Goal: Task Accomplishment & Management: Manage account settings

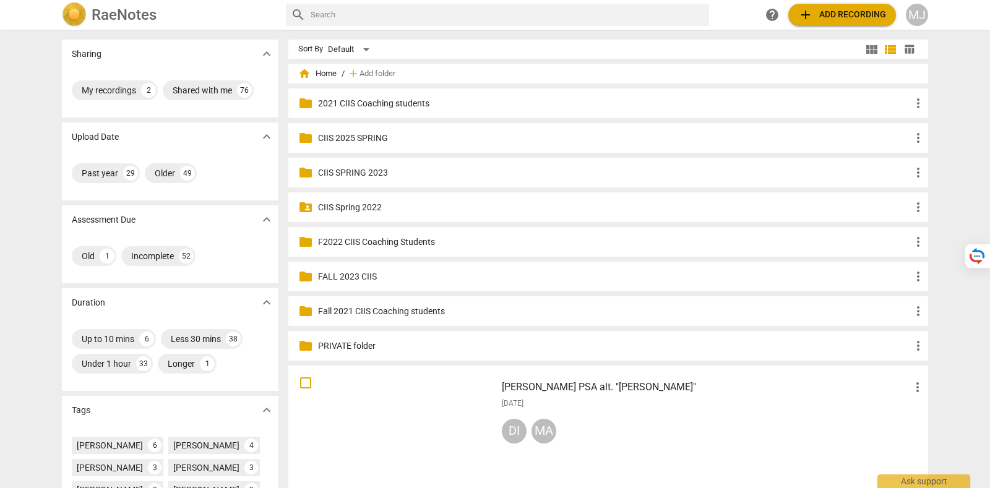
click at [922, 11] on div "MJ" at bounding box center [917, 15] width 22 height 22
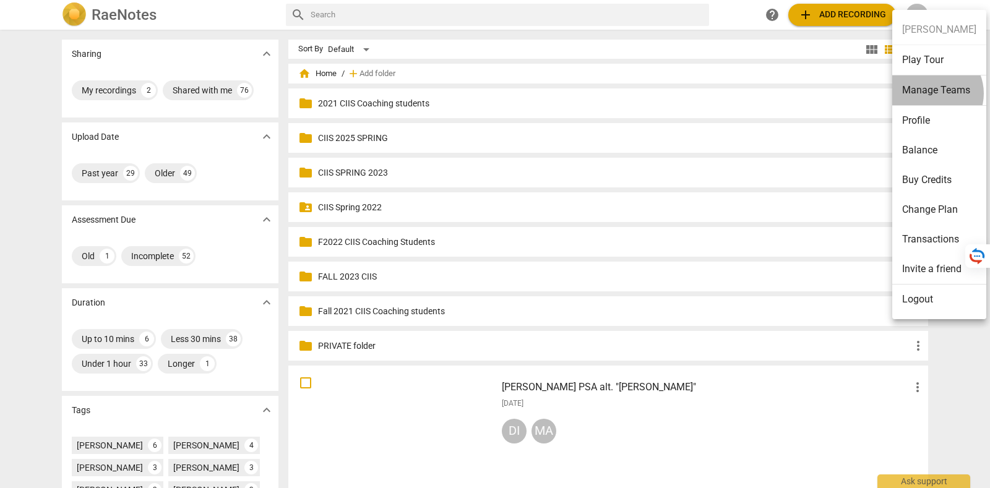
click at [931, 93] on li "Manage Teams" at bounding box center [939, 90] width 94 height 30
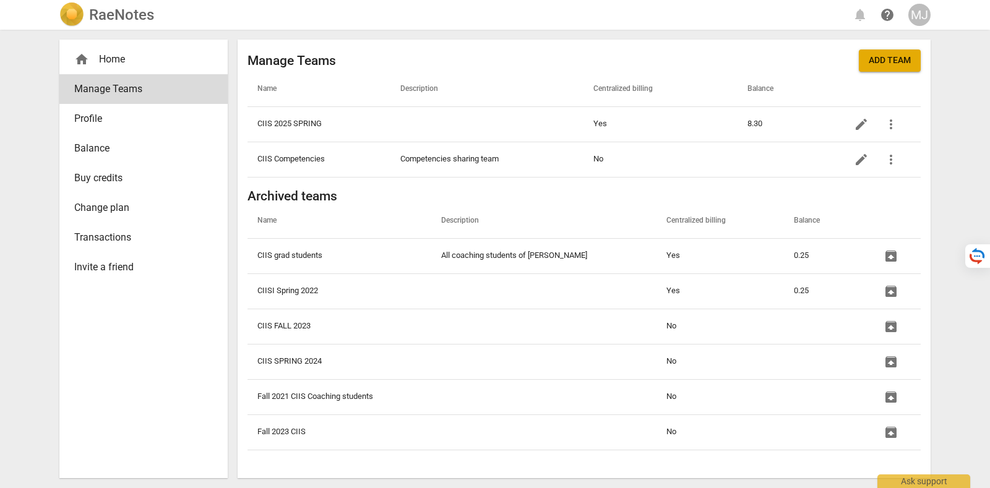
click at [87, 111] on span "Profile" at bounding box center [138, 118] width 129 height 15
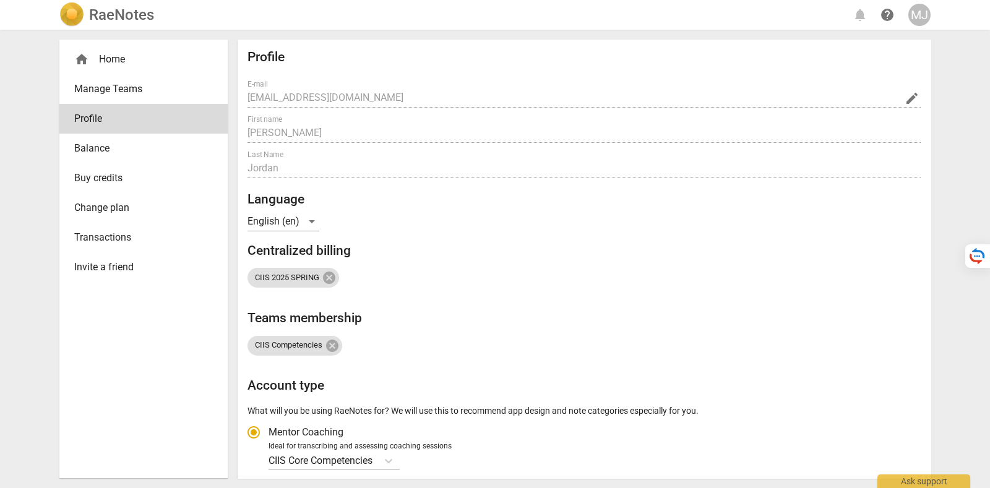
radio input "false"
click at [139, 213] on span "Change plan" at bounding box center [138, 207] width 129 height 15
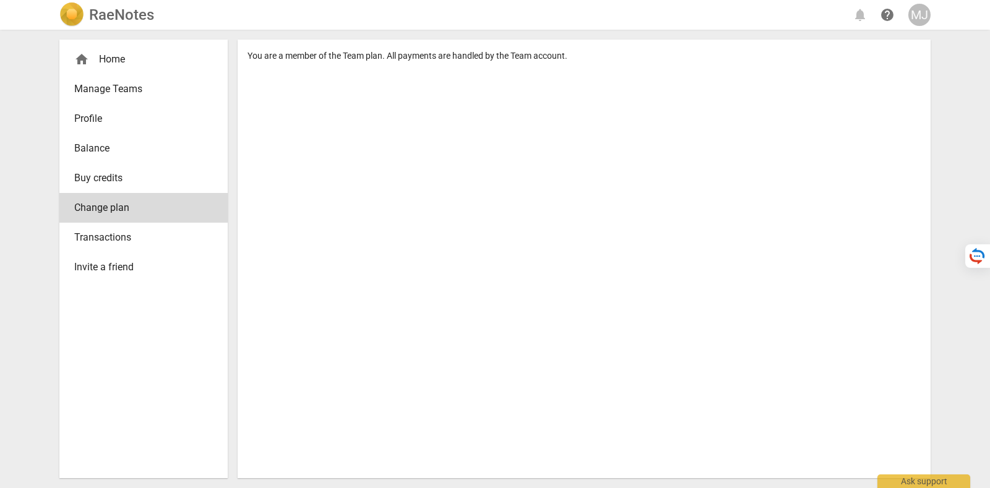
click at [921, 14] on div "MJ" at bounding box center [919, 15] width 22 height 22
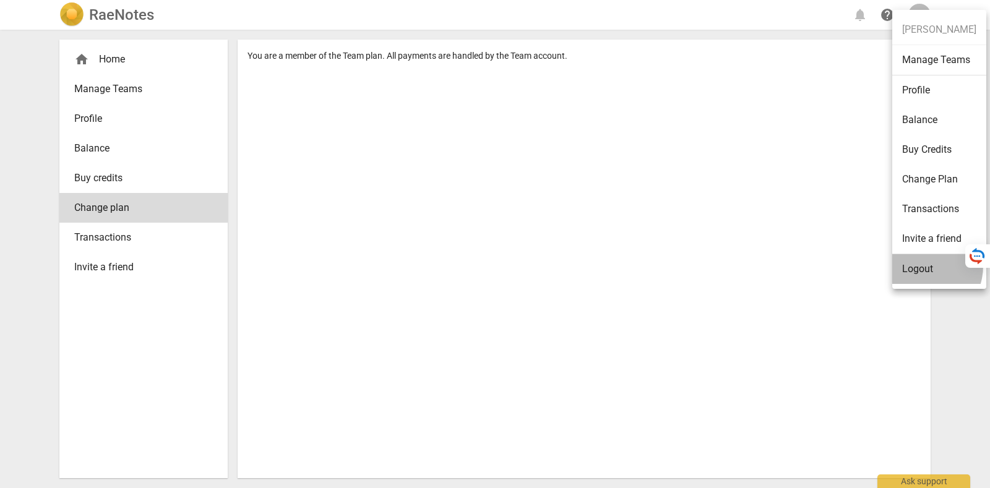
click at [920, 265] on li "Logout" at bounding box center [939, 269] width 94 height 30
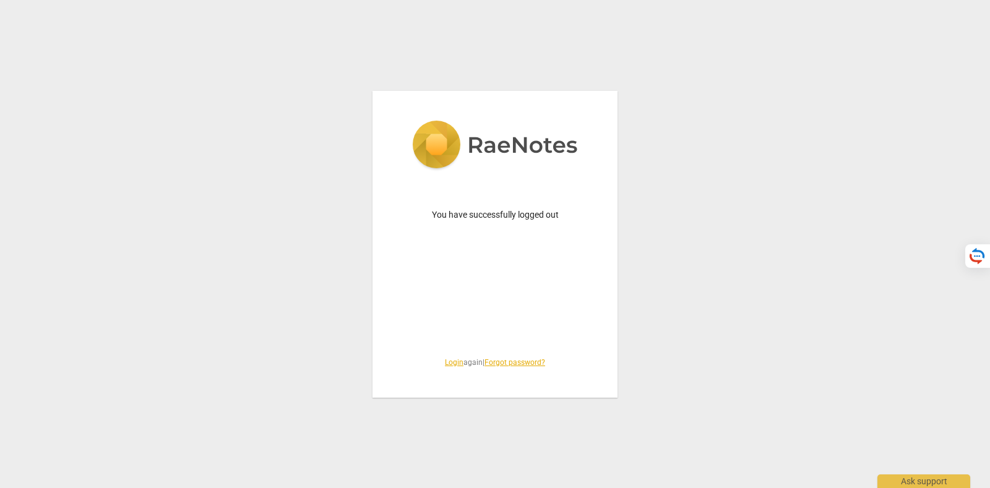
click at [445, 366] on link "Login" at bounding box center [454, 362] width 19 height 9
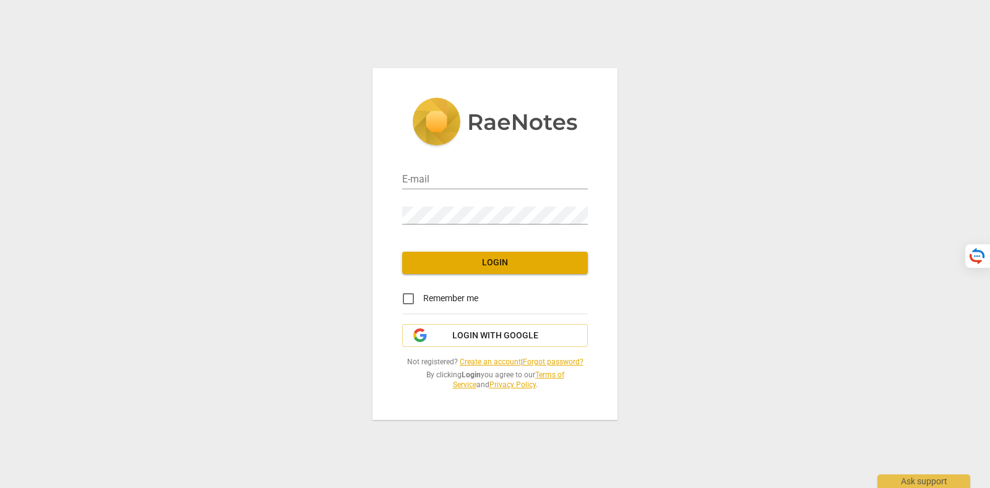
type input "[PERSON_NAME][EMAIL_ADDRESS][DOMAIN_NAME]"
click at [504, 259] on span "Login" at bounding box center [495, 263] width 166 height 12
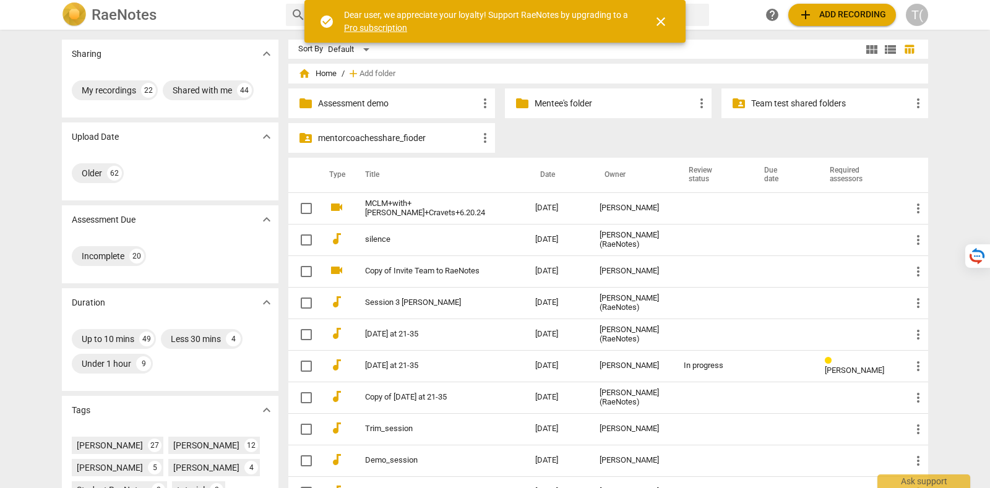
click at [921, 11] on div "T(" at bounding box center [917, 15] width 22 height 22
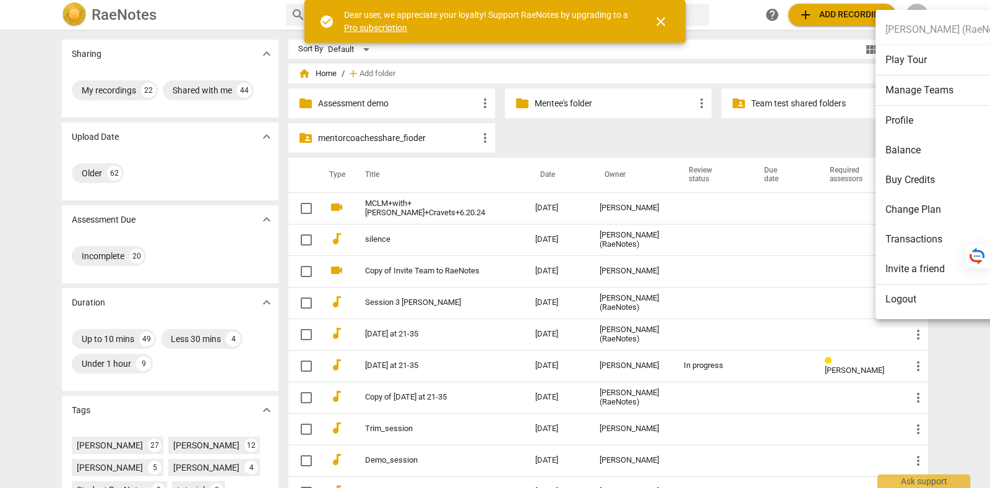
click at [910, 306] on li "Logout" at bounding box center [948, 300] width 145 height 30
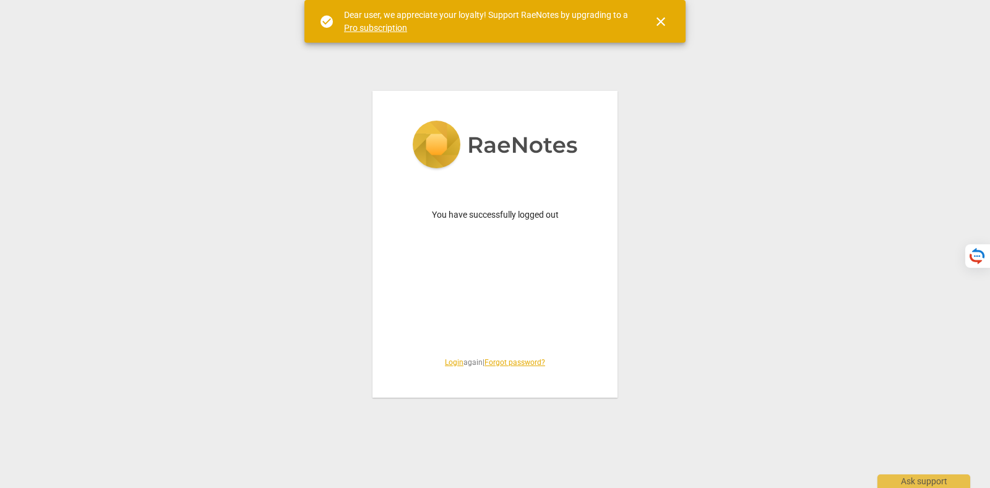
click at [449, 360] on link "Login" at bounding box center [454, 362] width 19 height 9
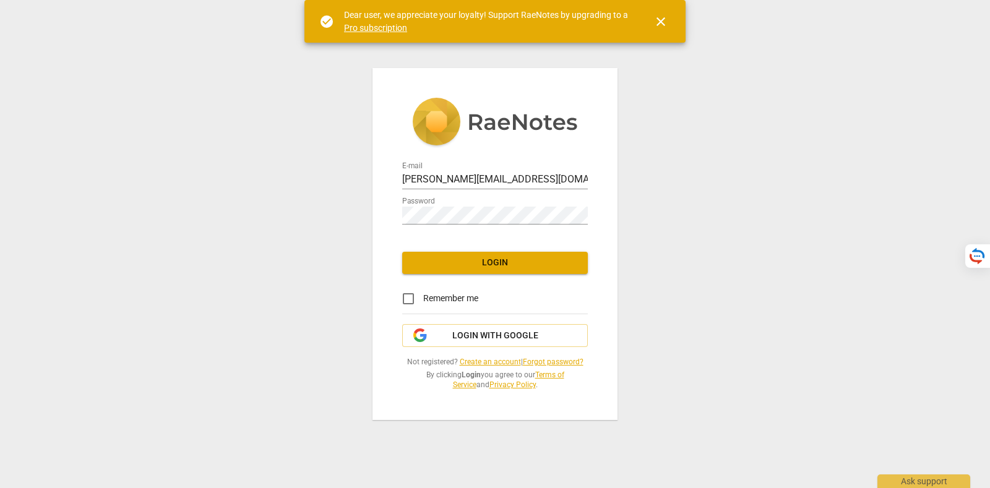
click at [462, 323] on div "E-mail tatiana@raenotes.com Password Login Remember me Login with Google Not re…" at bounding box center [495, 243] width 245 height 351
click at [469, 345] on button "Login with Google" at bounding box center [495, 336] width 186 height 24
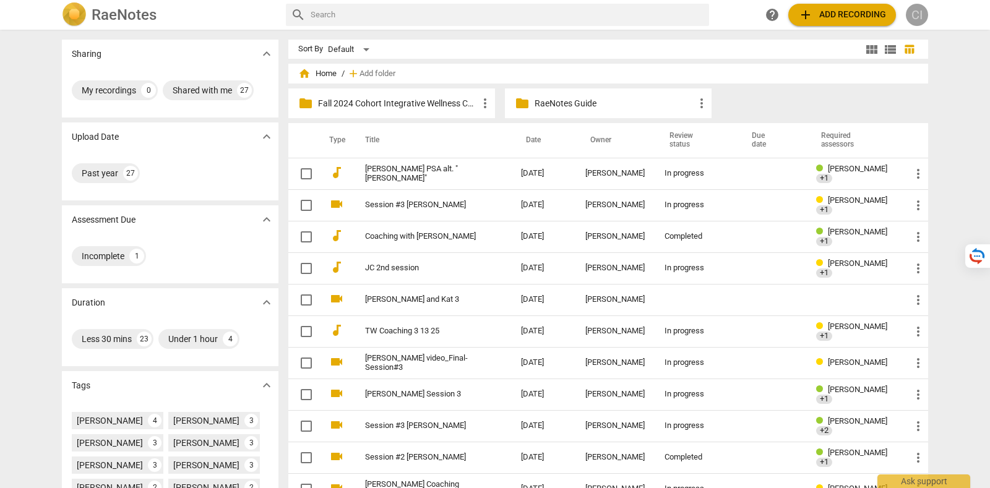
click at [915, 14] on div "CI" at bounding box center [917, 15] width 22 height 22
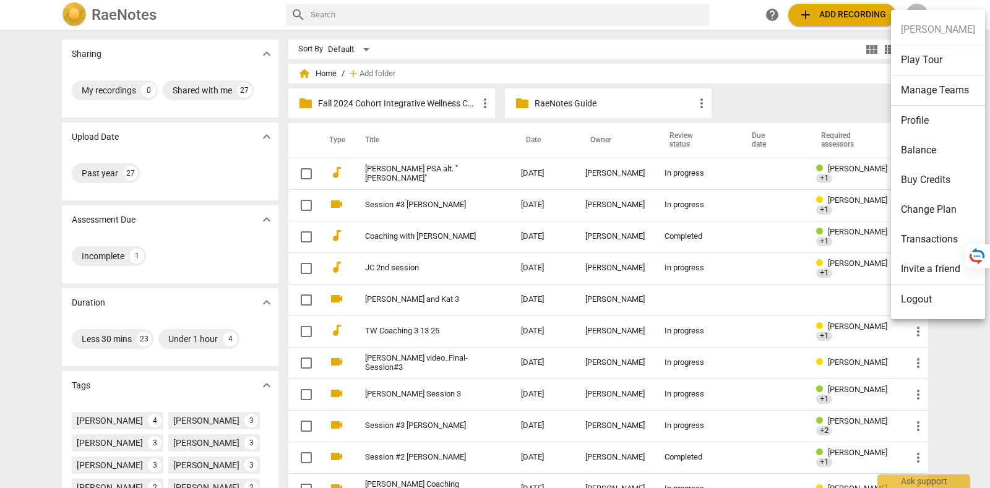
click at [926, 116] on li "Profile" at bounding box center [938, 121] width 94 height 30
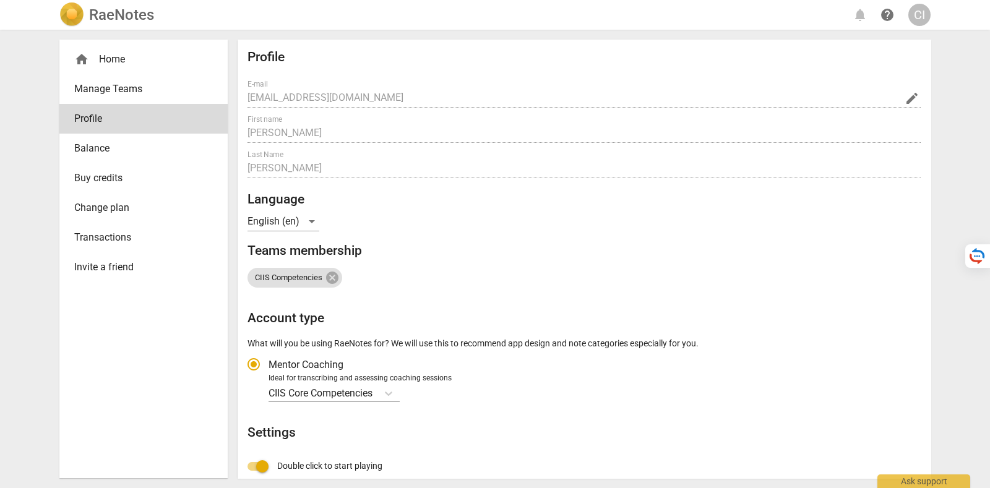
radio input "false"
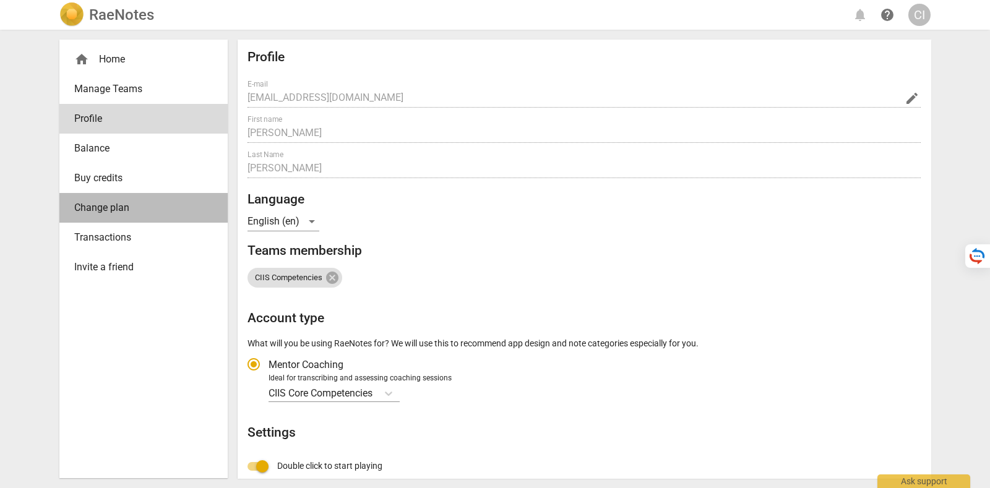
click at [151, 207] on span "Change plan" at bounding box center [138, 207] width 129 height 15
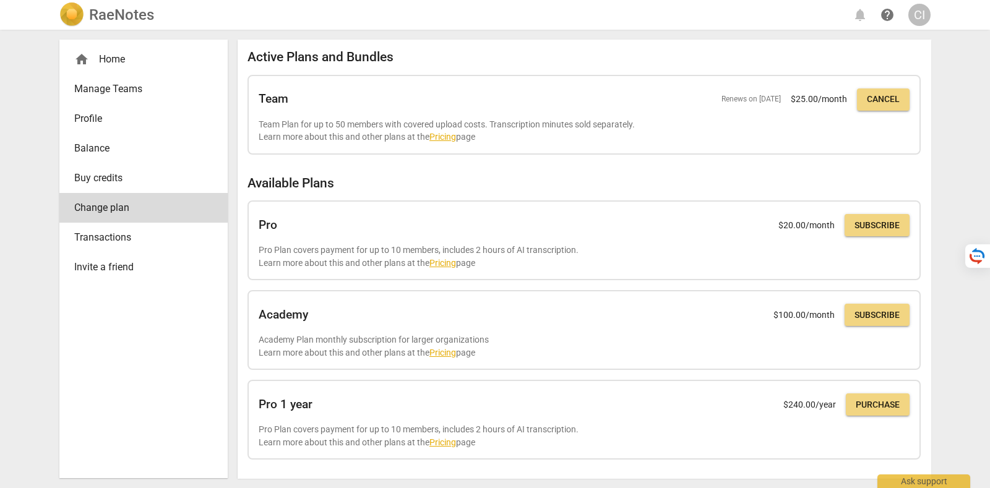
click at [132, 86] on span "Manage Teams" at bounding box center [138, 89] width 129 height 15
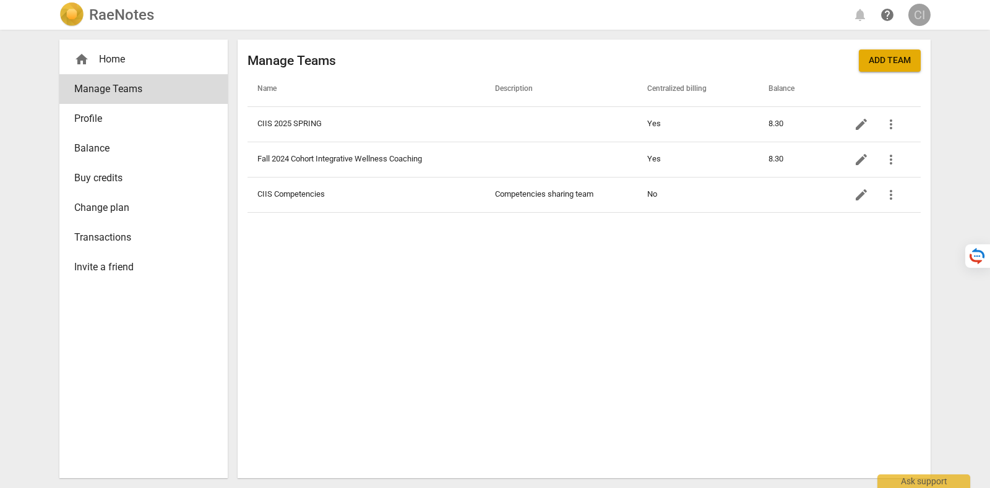
click at [921, 17] on div "CI" at bounding box center [919, 15] width 22 height 22
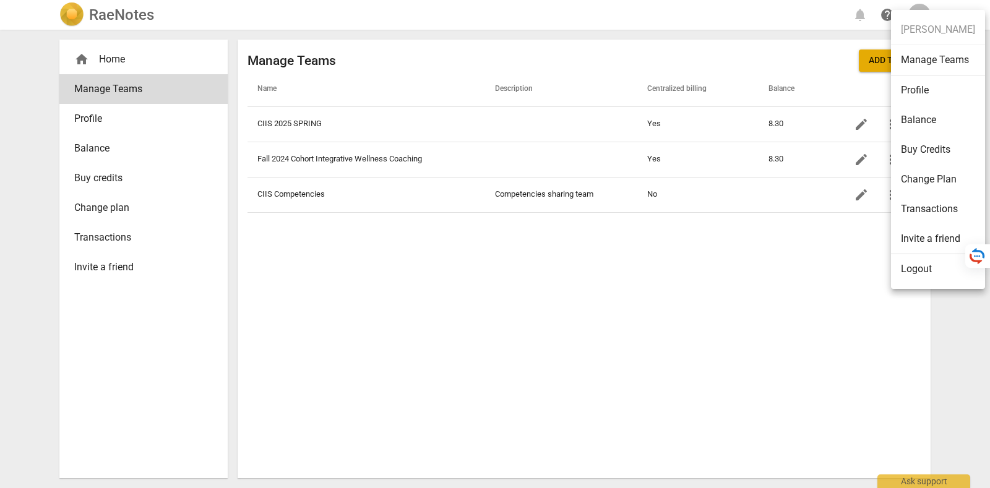
click at [925, 270] on li "Logout" at bounding box center [938, 269] width 94 height 30
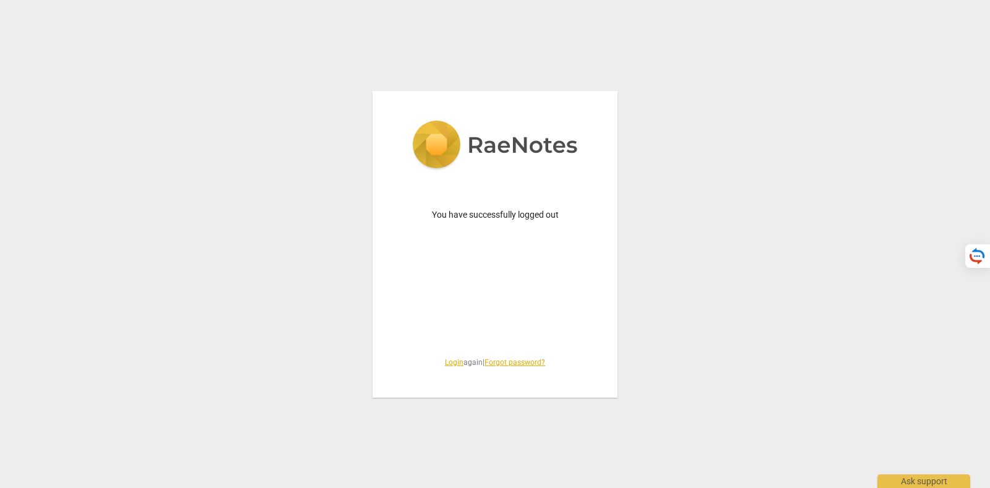
click at [445, 363] on link "Login" at bounding box center [454, 362] width 19 height 9
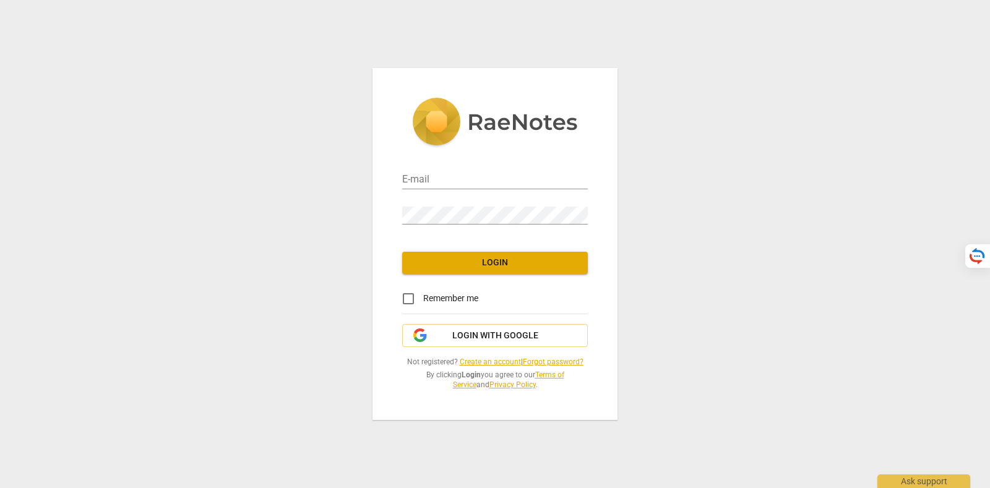
type input "[PERSON_NAME][EMAIL_ADDRESS][DOMAIN_NAME]"
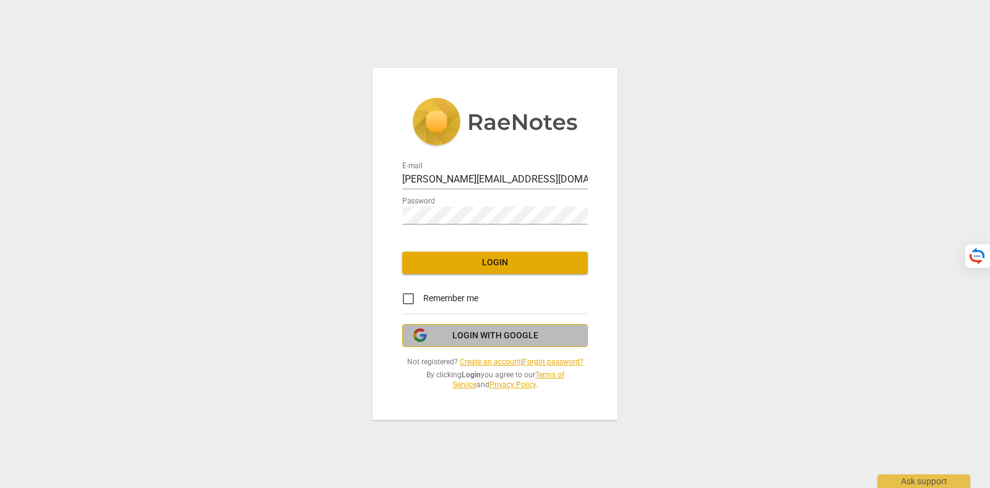
click at [496, 327] on button "Login with Google" at bounding box center [495, 336] width 186 height 24
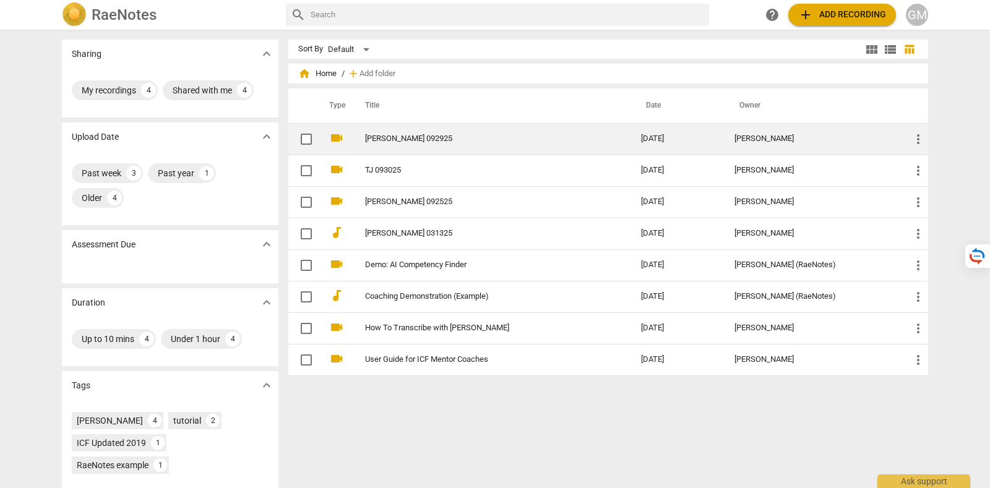
click at [410, 141] on link "[PERSON_NAME] 092925" at bounding box center [480, 138] width 231 height 9
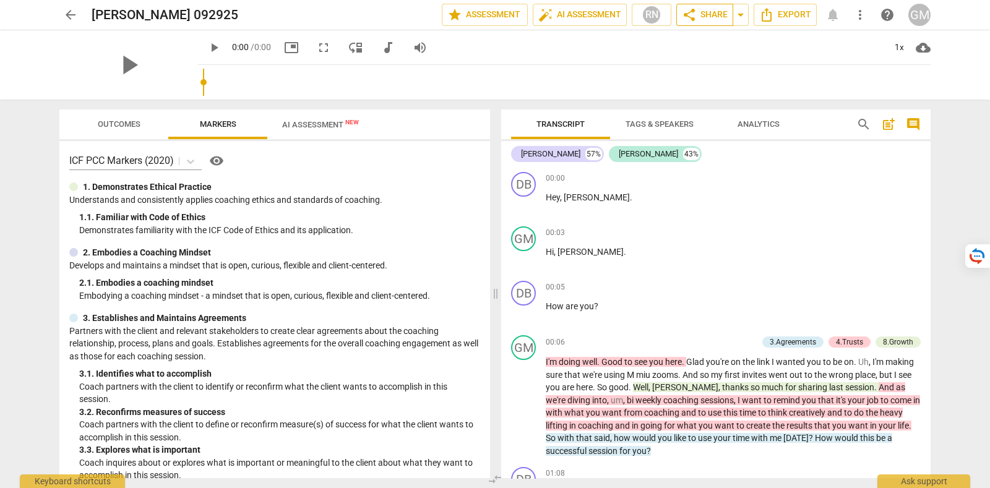
click at [690, 19] on span "share" at bounding box center [689, 14] width 15 height 15
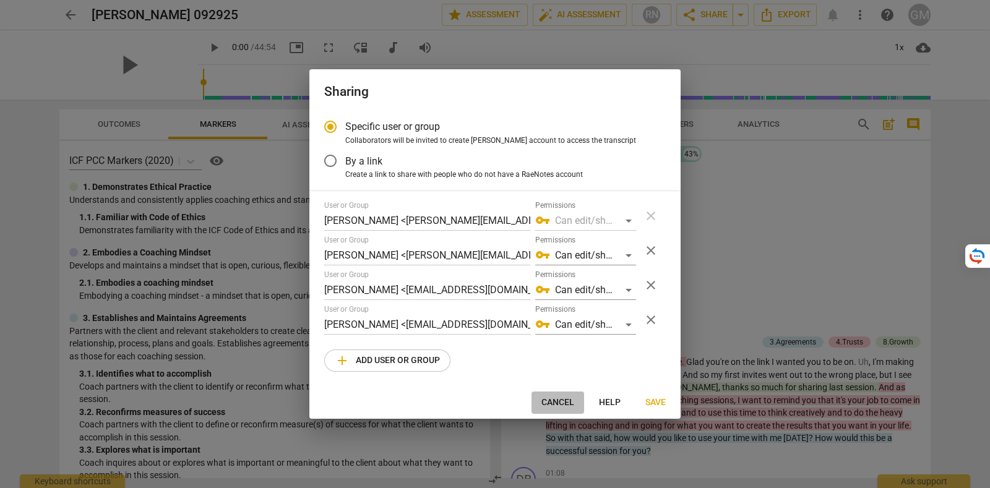
click at [551, 405] on span "Cancel" at bounding box center [557, 403] width 33 height 12
radio input "false"
